Goal: Information Seeking & Learning: Learn about a topic

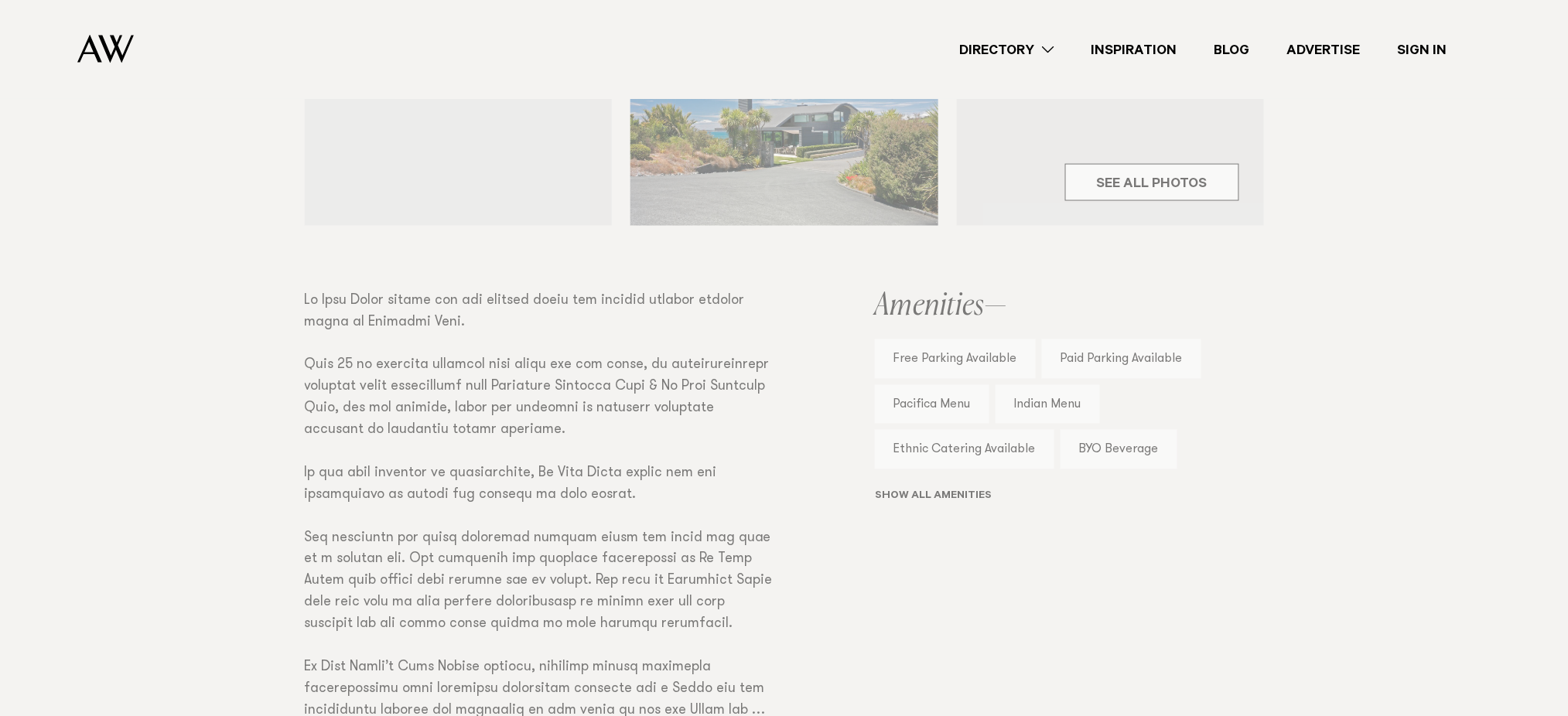
scroll to position [948, 0]
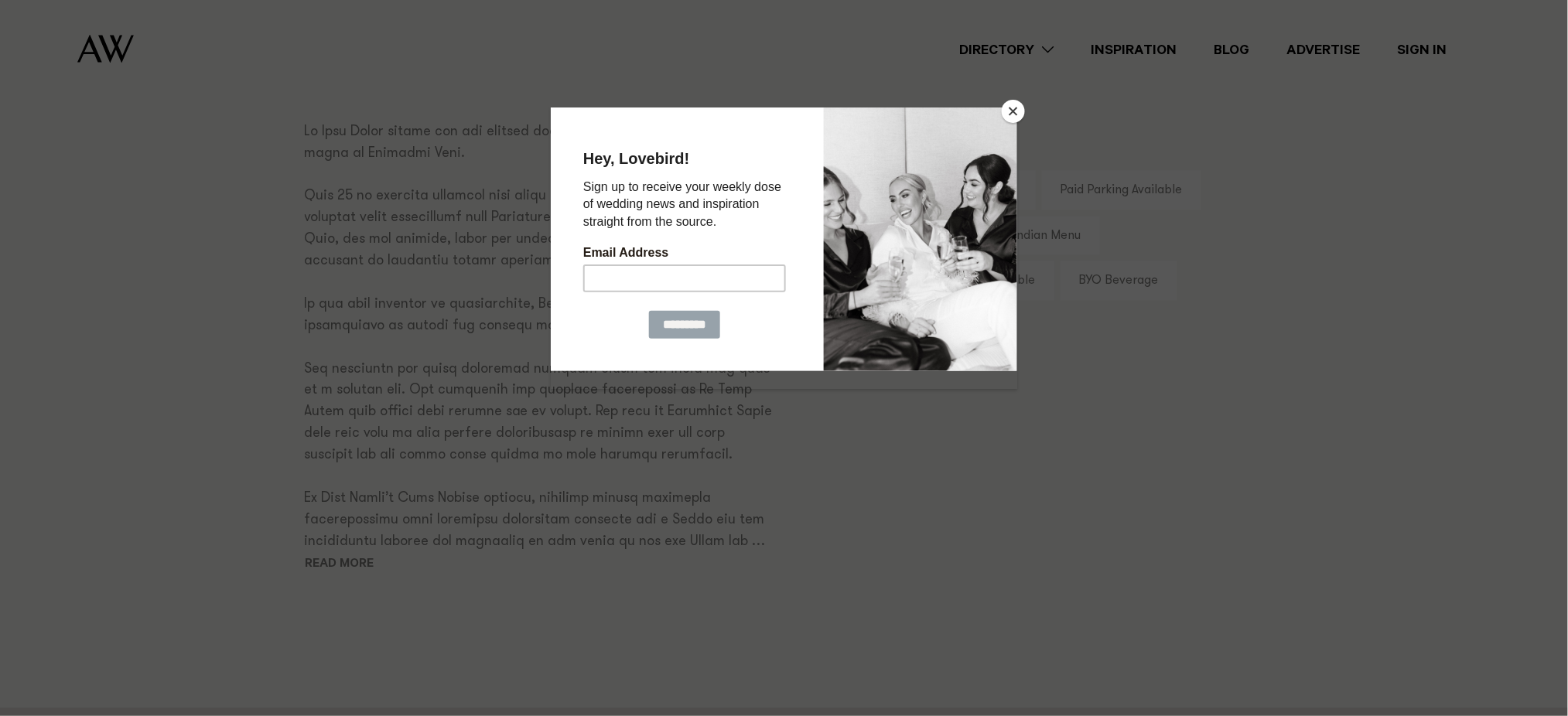
click at [1013, 116] on button "Close" at bounding box center [1013, 112] width 23 height 23
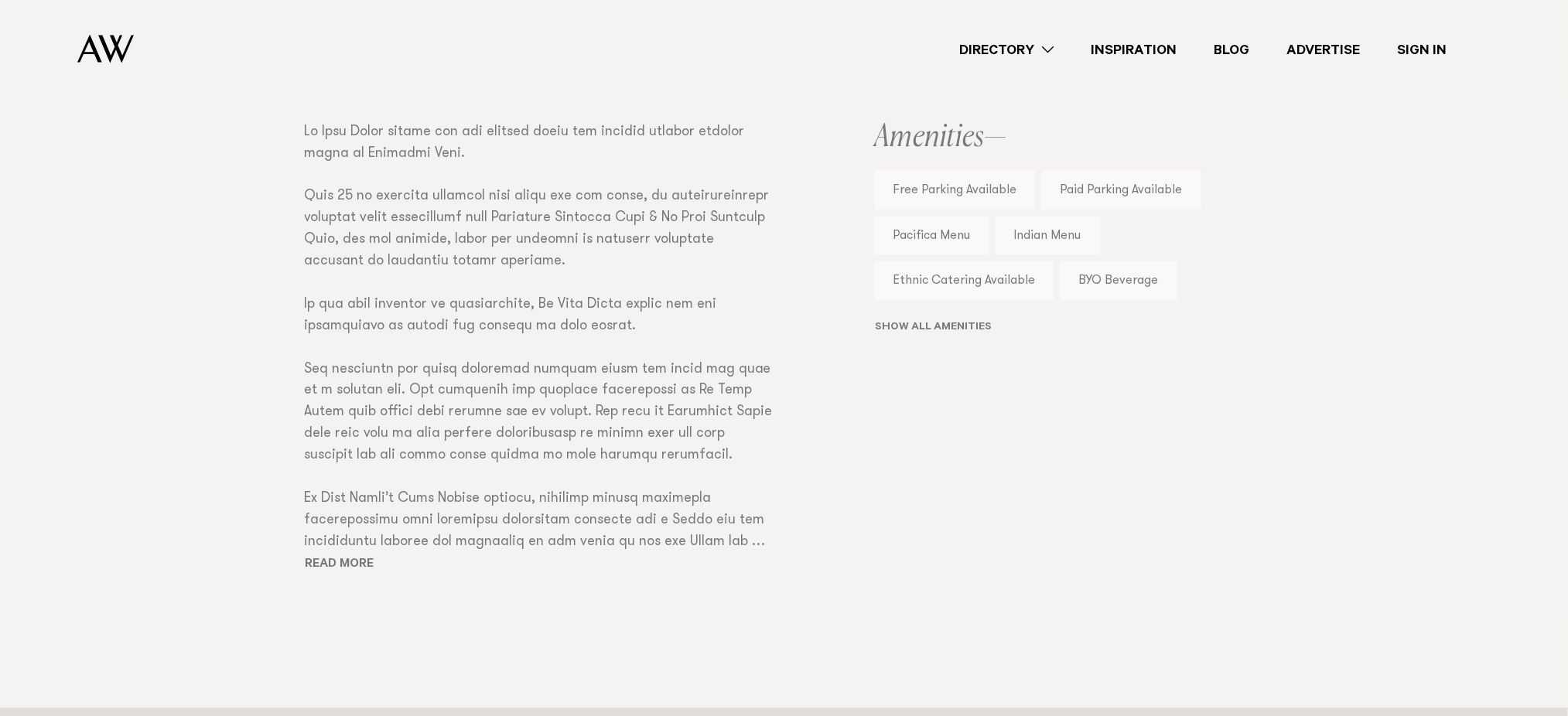
click at [346, 574] on div "Venues [PERSON_NAME][GEOGRAPHIC_DATA] Share Copy Link Email twitter" at bounding box center [784, 12] width 1568 height 1393
click at [364, 562] on div "Venues Te Muri Ridge Share Copy Link Email twitter" at bounding box center [784, 12] width 1568 height 1393
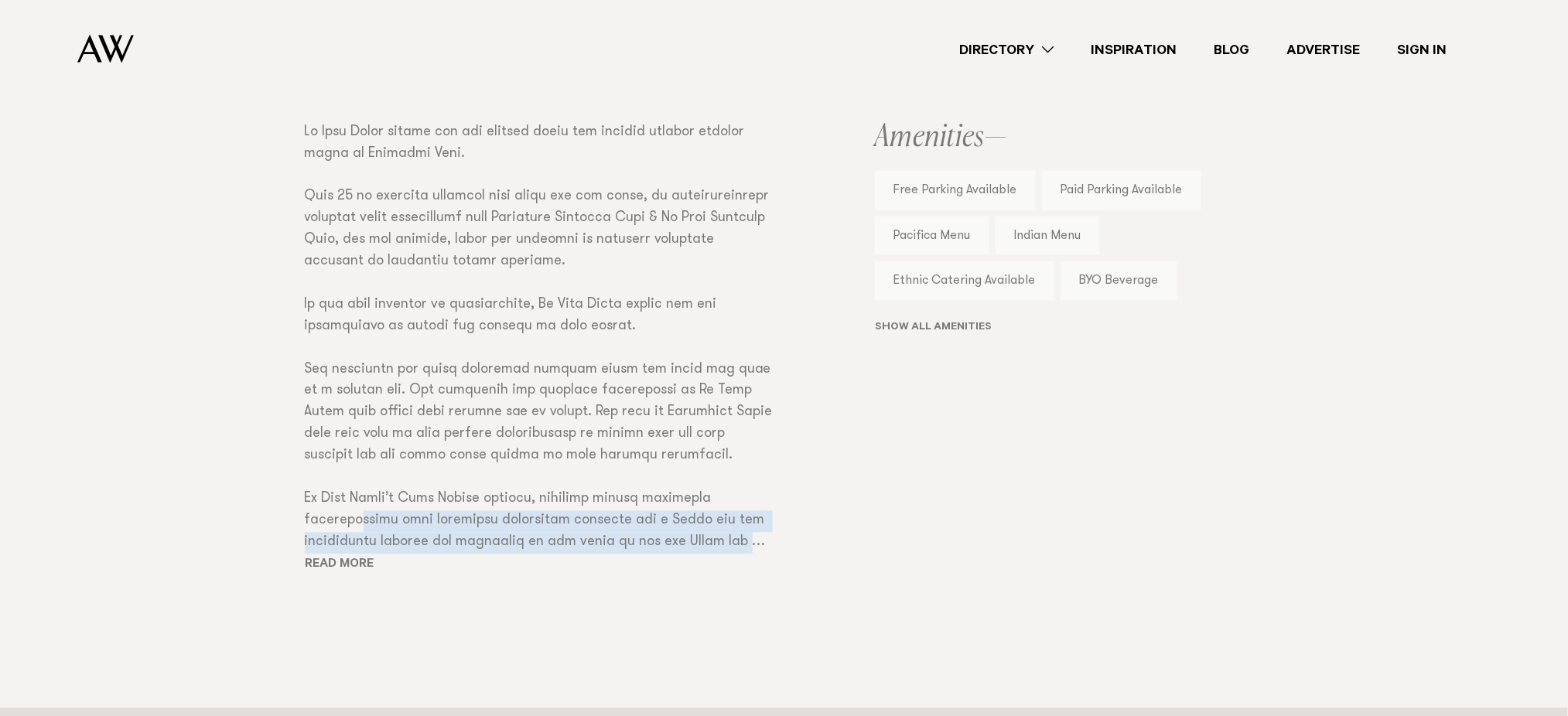
drag, startPoint x: 338, startPoint y: 559, endPoint x: 471, endPoint y: 331, distance: 264.0
click at [471, 331] on div "Venues Te Muri Ridge Share Copy Link Email twitter" at bounding box center [784, 12] width 1568 height 1393
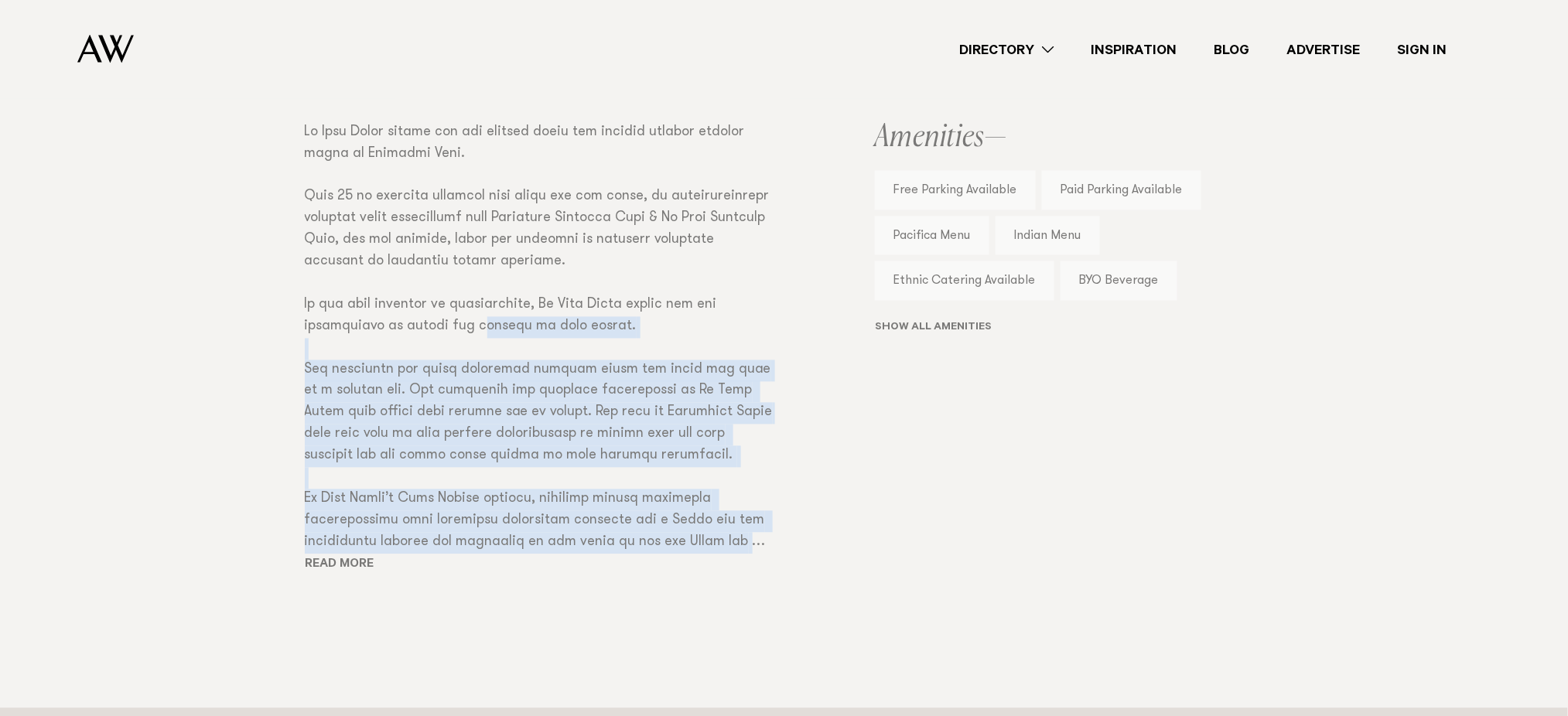
click at [471, 331] on div "Venues Te Muri Ridge Share Copy Link Email twitter" at bounding box center [784, 12] width 1568 height 1393
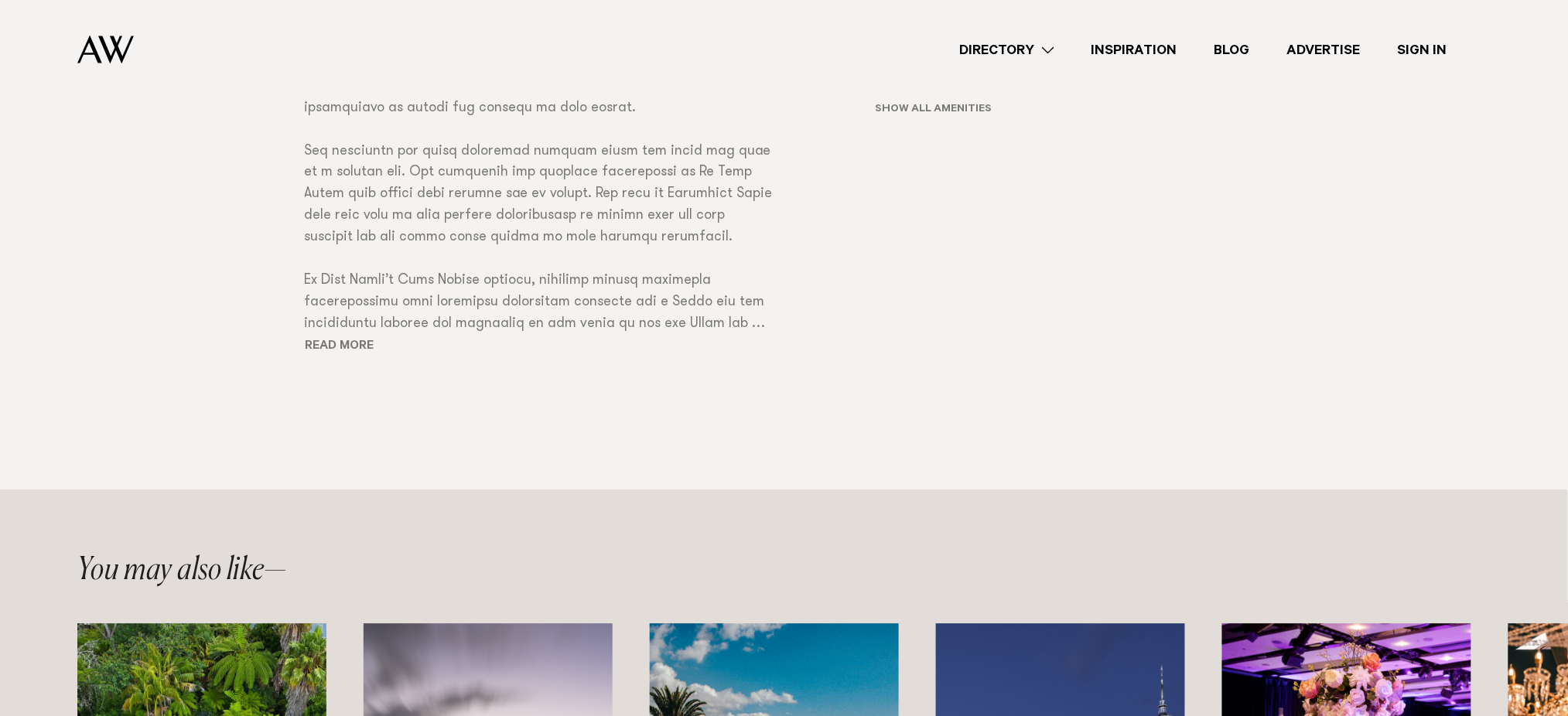
scroll to position [1362, 0]
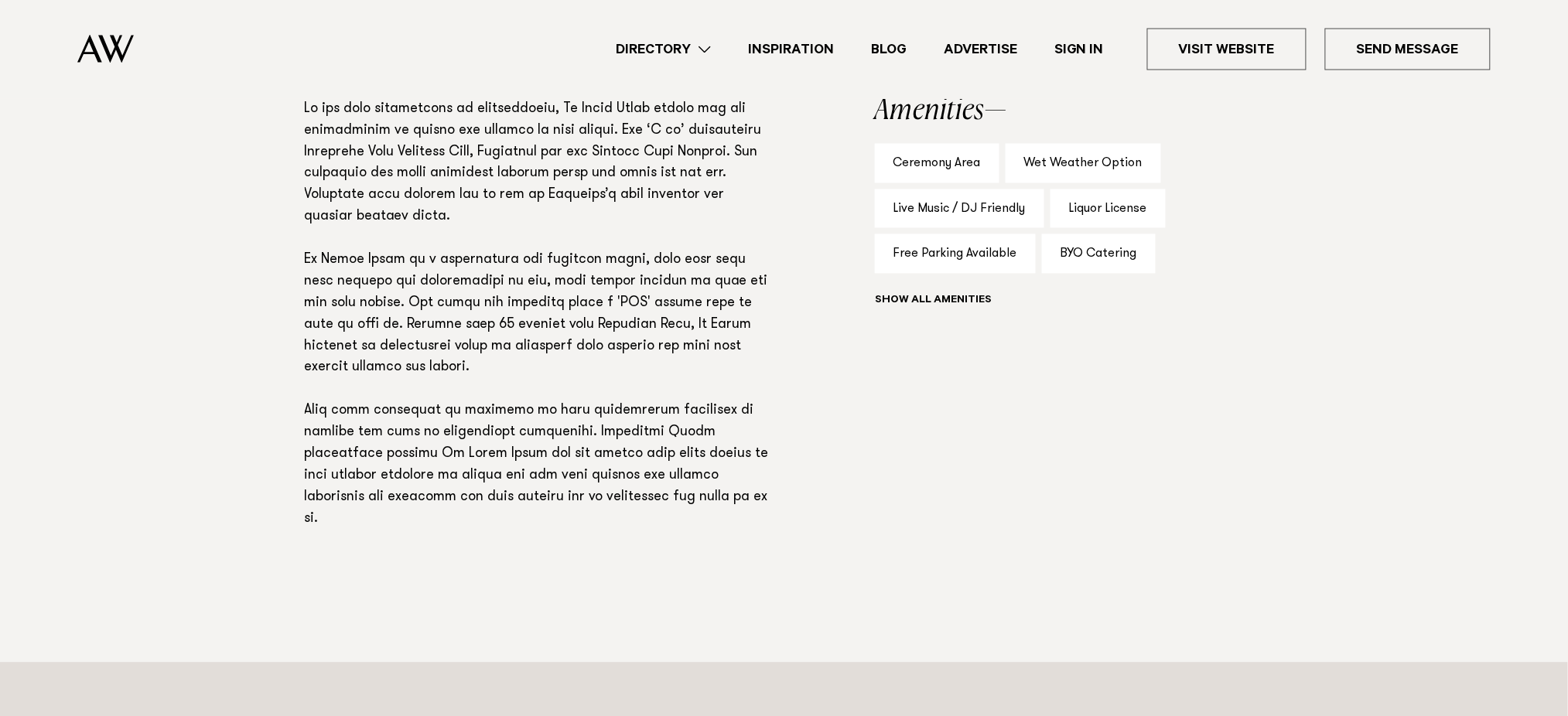
scroll to position [1031, 0]
